Goal: Navigation & Orientation: Find specific page/section

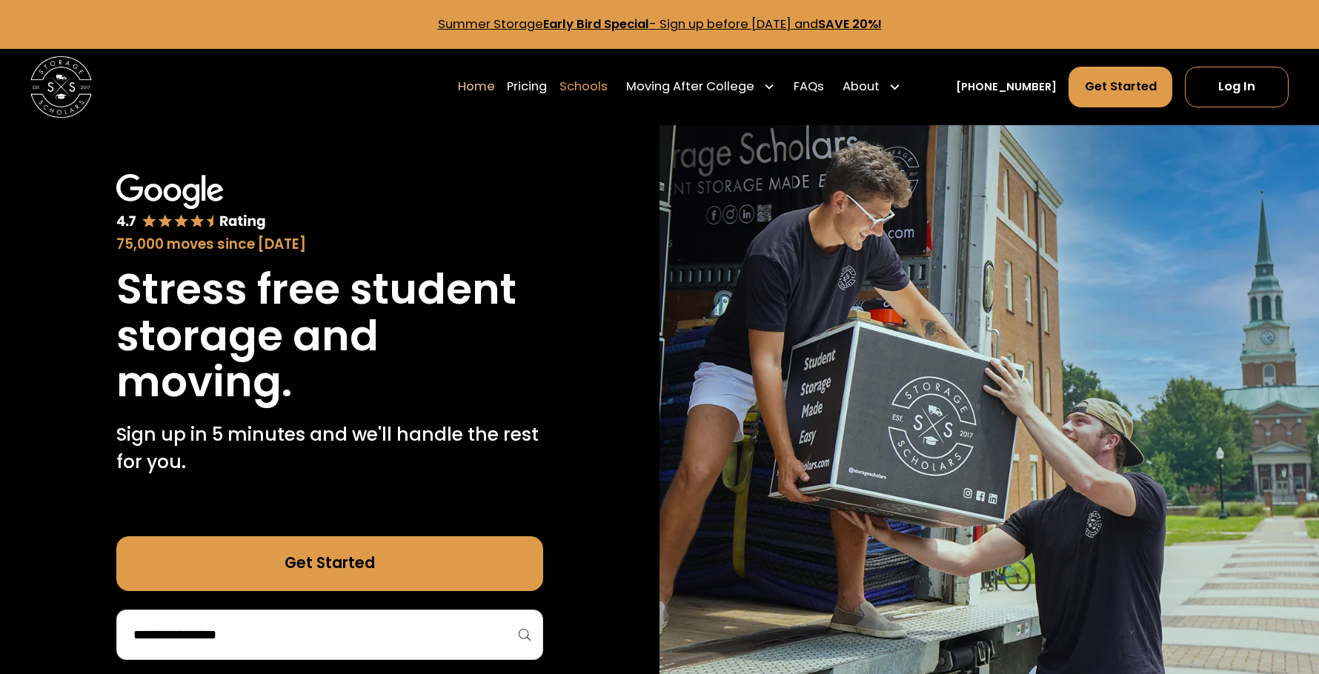
click at [588, 87] on link "Schools" at bounding box center [584, 87] width 48 height 43
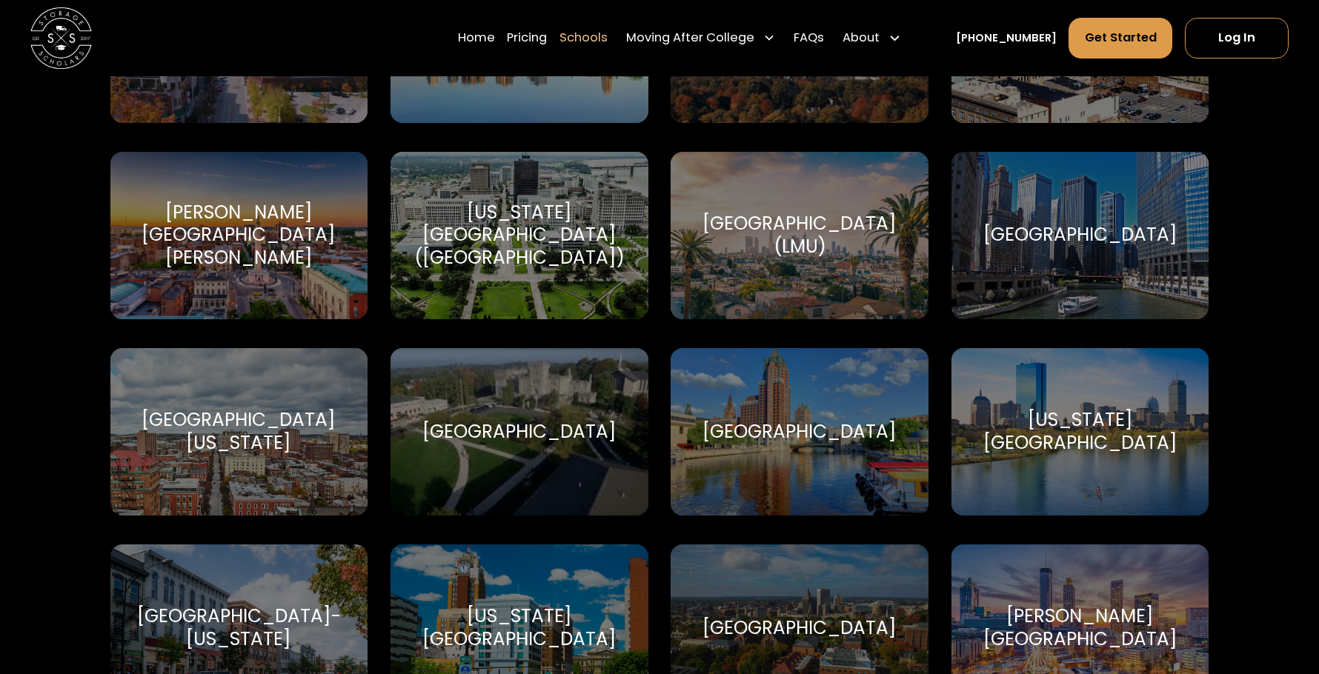
scroll to position [3569, 0]
